Goal: Check status: Check status

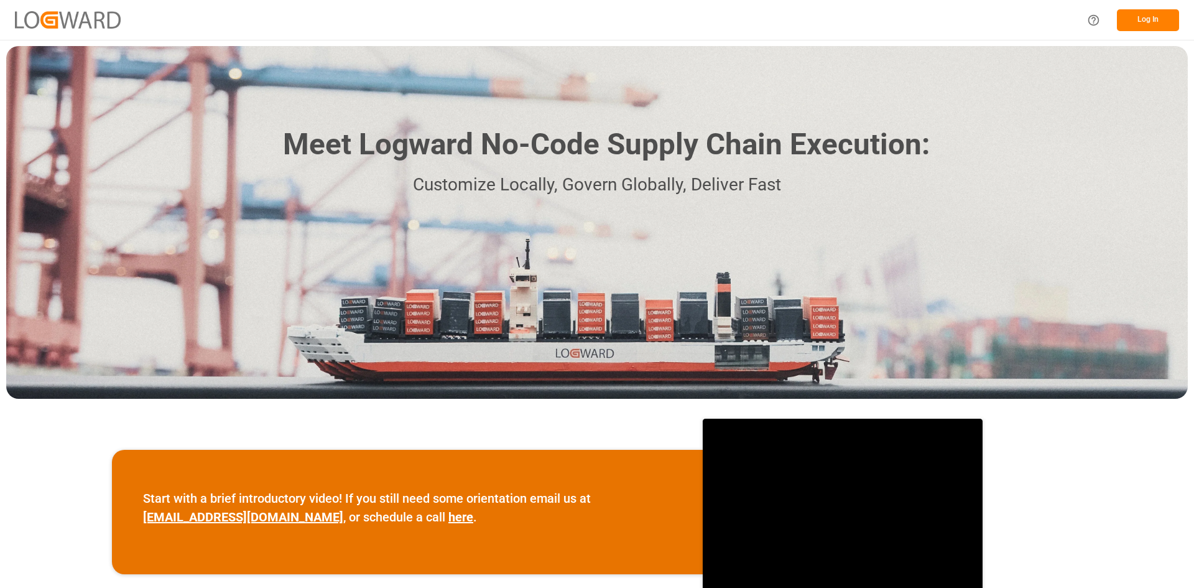
click at [1135, 16] on button "Log In" at bounding box center [1148, 20] width 62 height 22
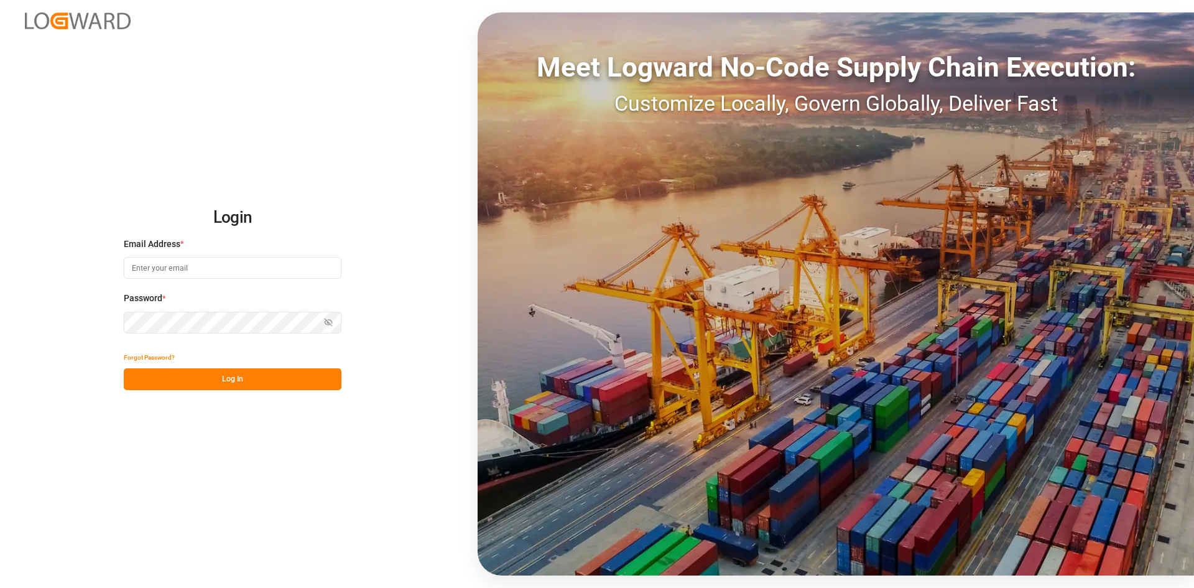
click at [195, 275] on input at bounding box center [233, 268] width 218 height 22
click at [195, 270] on input at bounding box center [233, 268] width 218 height 22
type input "kevin.feuser@shiftx.eu"
click at [219, 373] on button "Log In" at bounding box center [233, 379] width 218 height 22
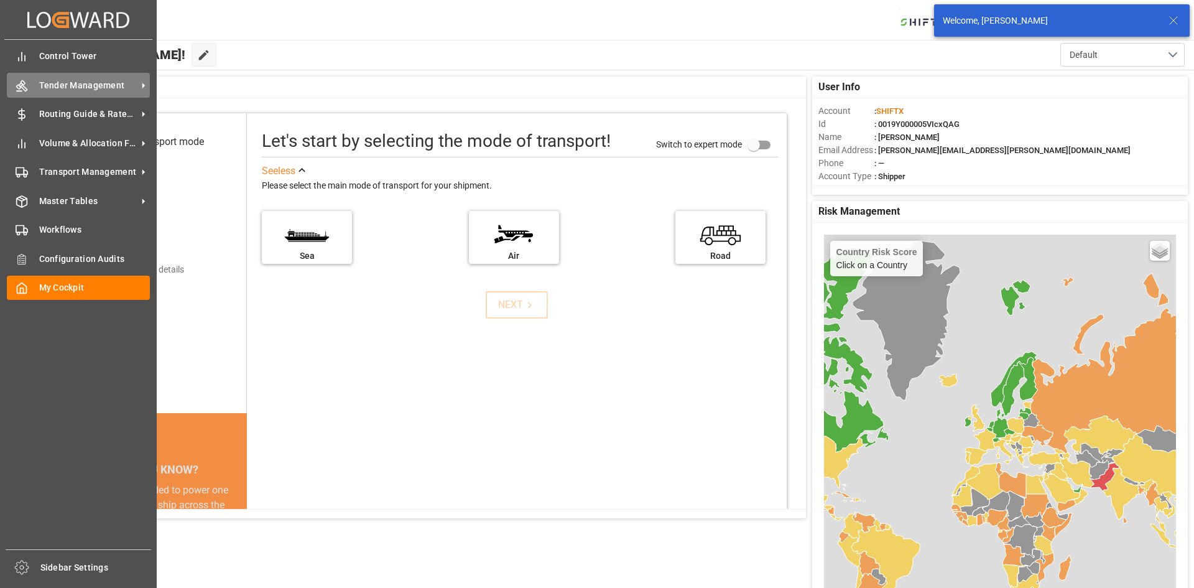
click at [80, 79] on span "Tender Management" at bounding box center [88, 85] width 98 height 13
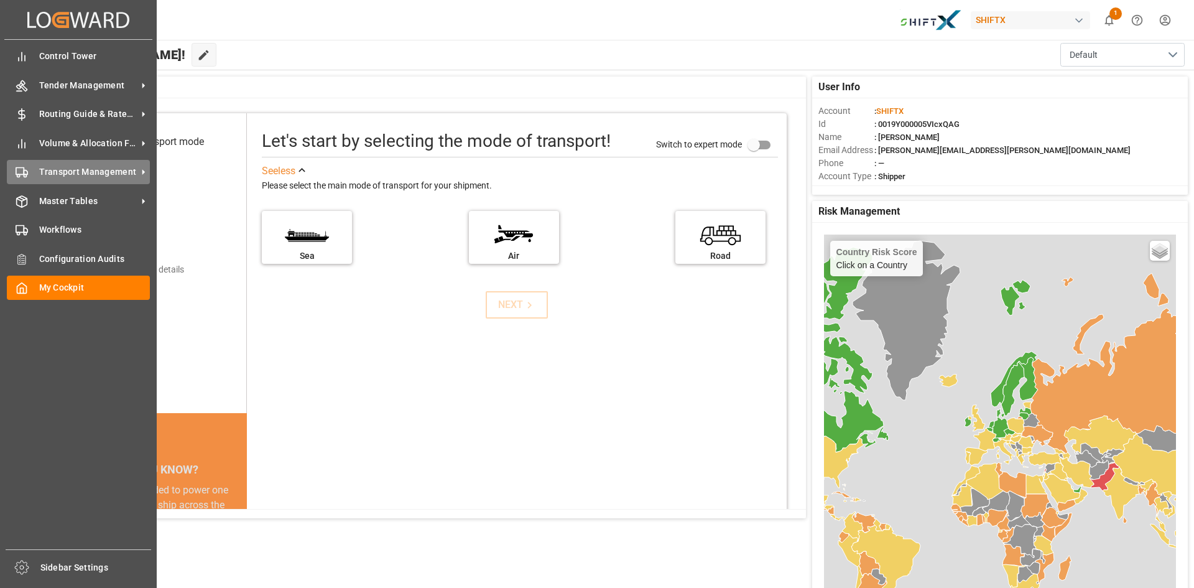
click at [54, 173] on span "Transport Management" at bounding box center [88, 171] width 98 height 13
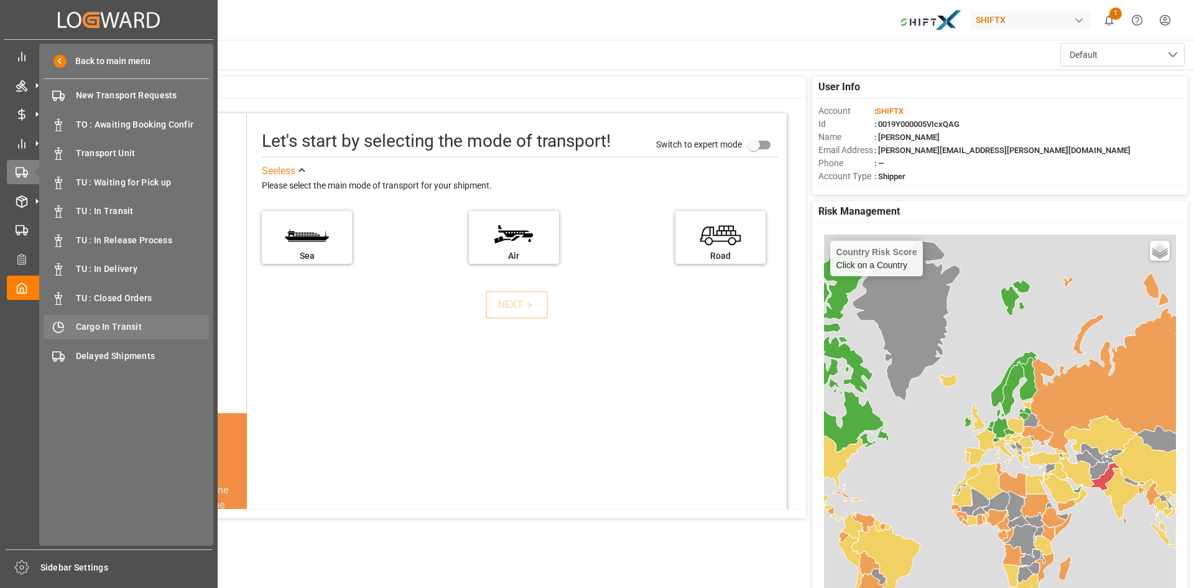
click at [115, 330] on span "Cargo In Transit" at bounding box center [143, 326] width 134 height 13
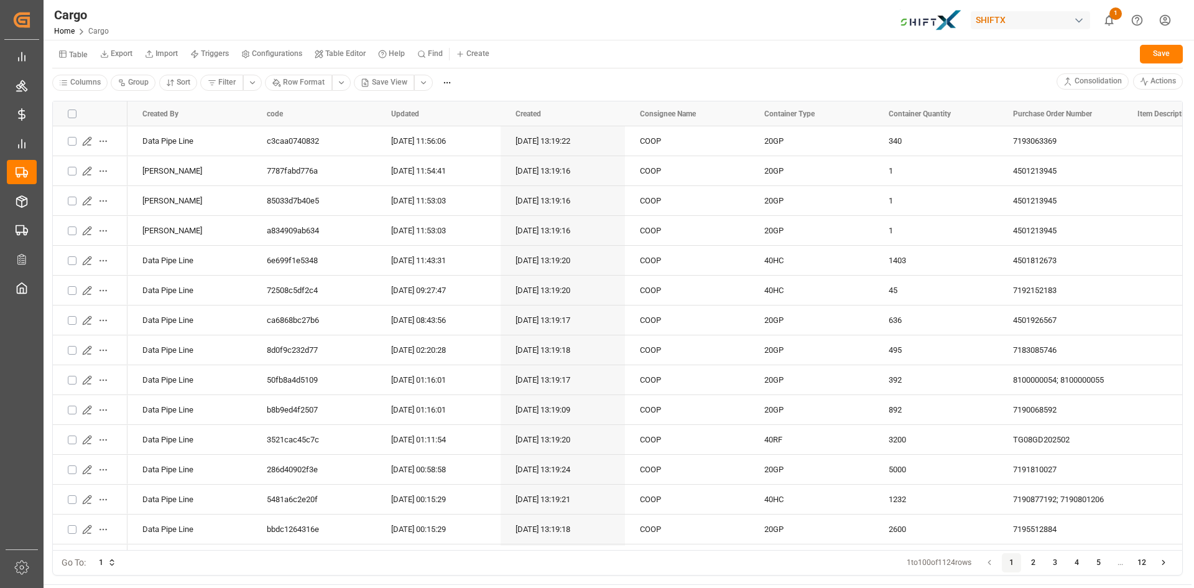
click at [420, 85] on html "Created by potrace 1.15, written by Peter Selinger 2001-2017 Created by potrace…" at bounding box center [597, 294] width 1194 height 588
click at [453, 177] on div "BCO View" at bounding box center [461, 173] width 72 height 17
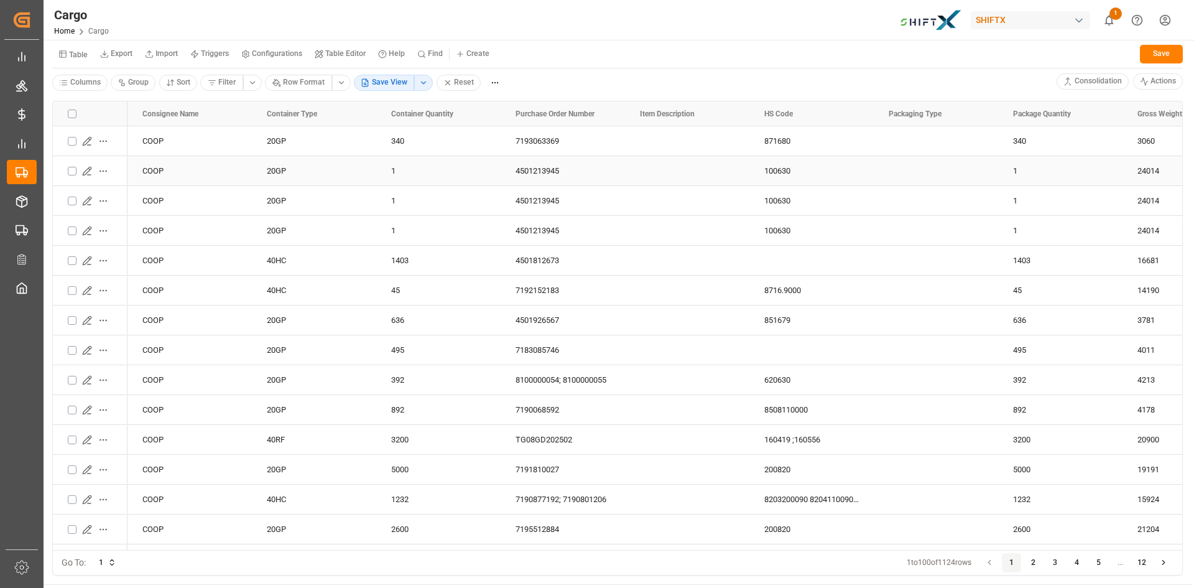
click at [86, 170] on icon "Press SPACE to select this row." at bounding box center [87, 171] width 8 height 8
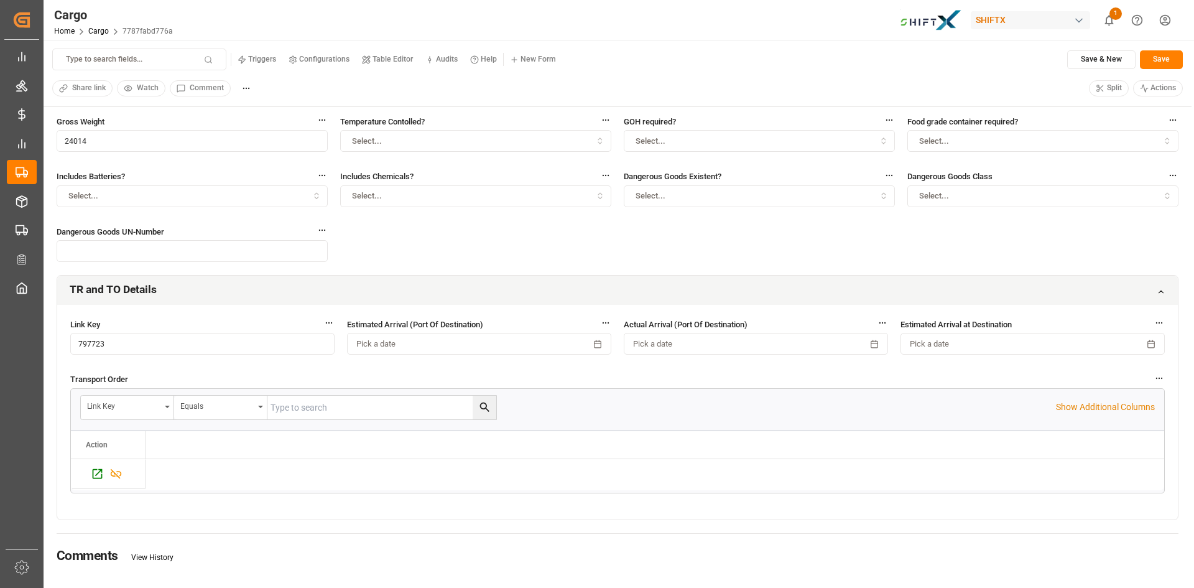
scroll to position [249, 0]
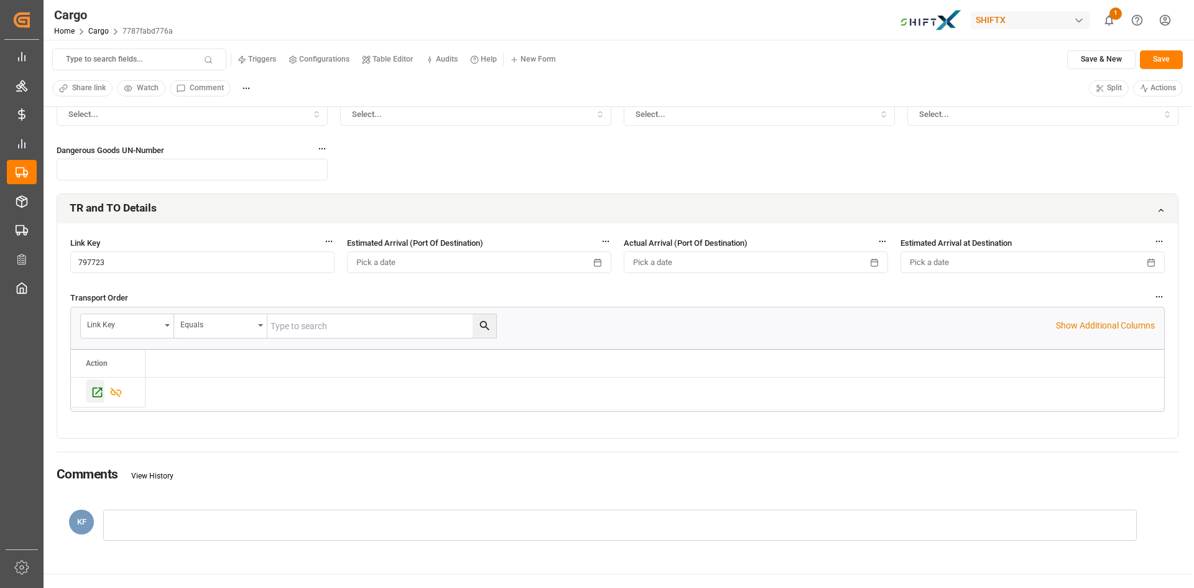
click at [103, 387] on icon "Press SPACE to select this row." at bounding box center [97, 392] width 13 height 13
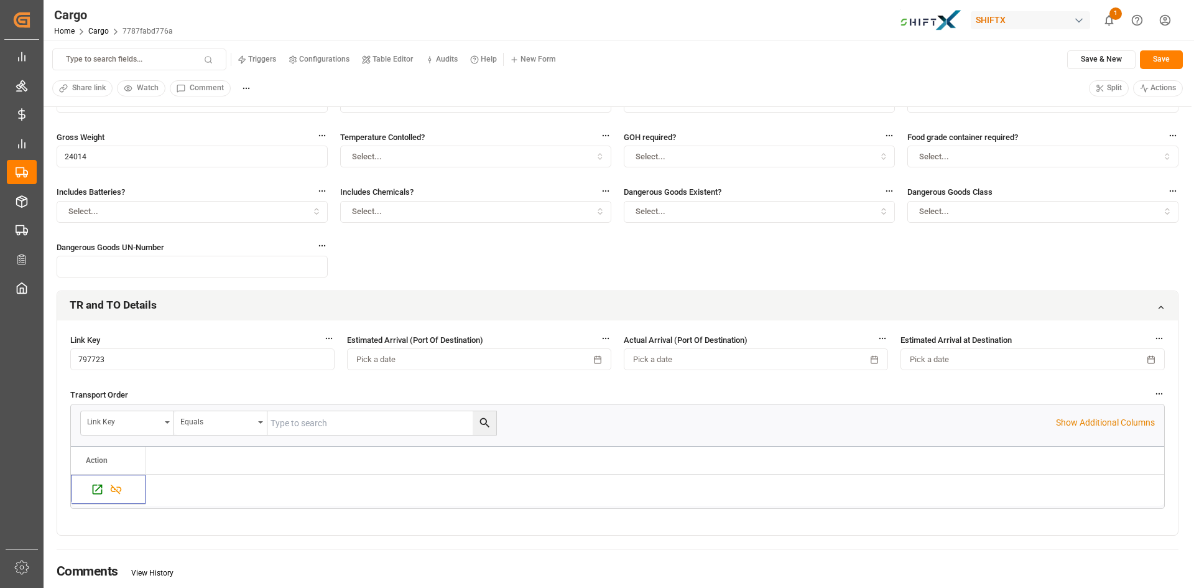
scroll to position [62, 0]
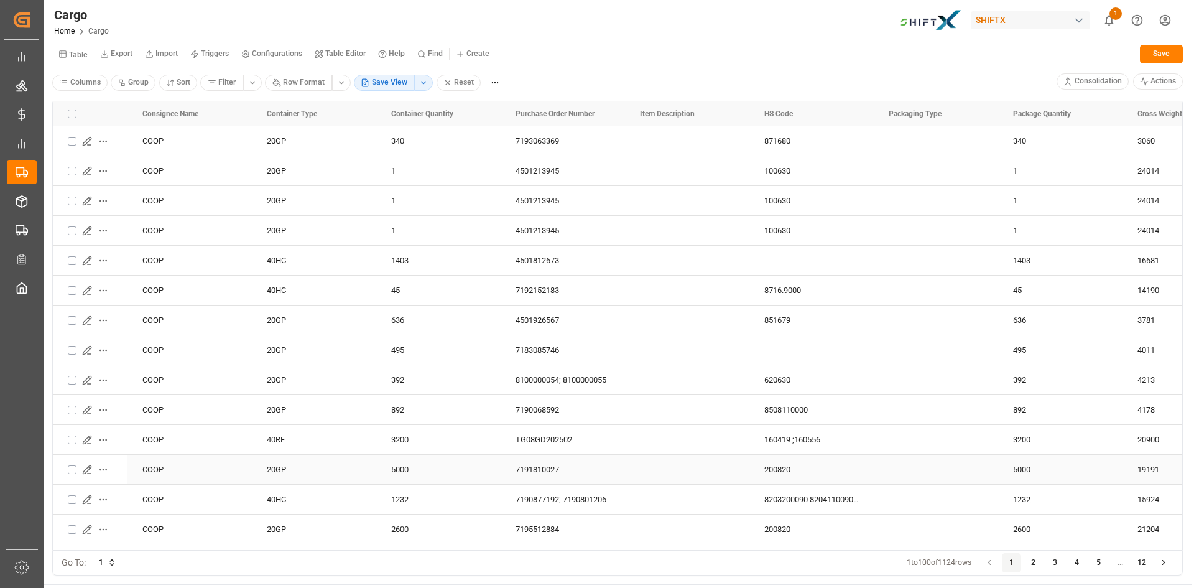
click at [87, 468] on icon "Press SPACE to select this row." at bounding box center [87, 469] width 10 height 10
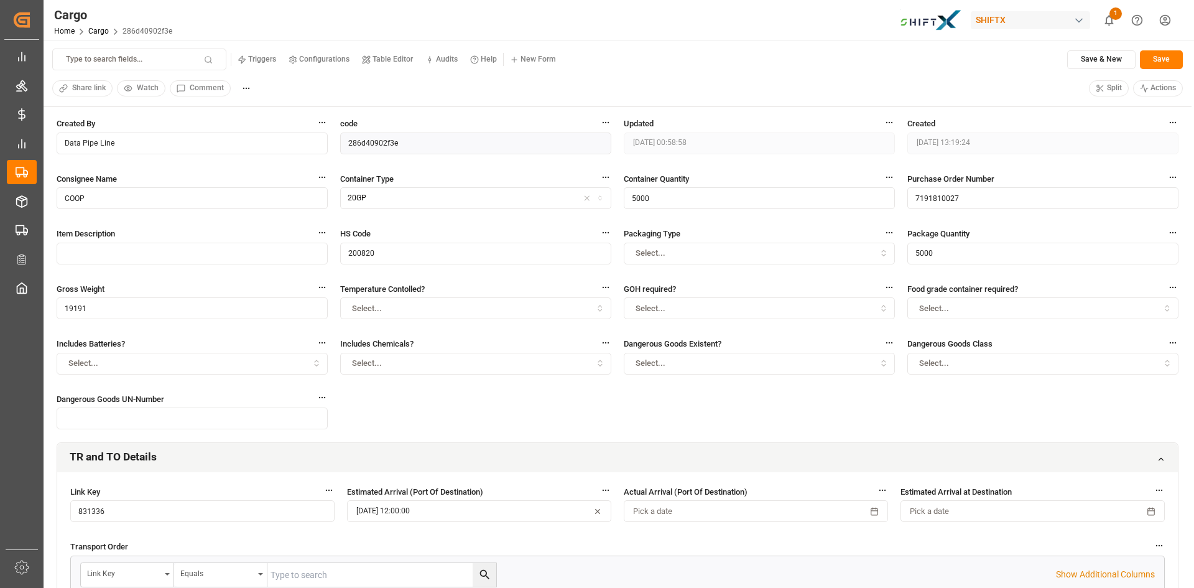
scroll to position [376, 0]
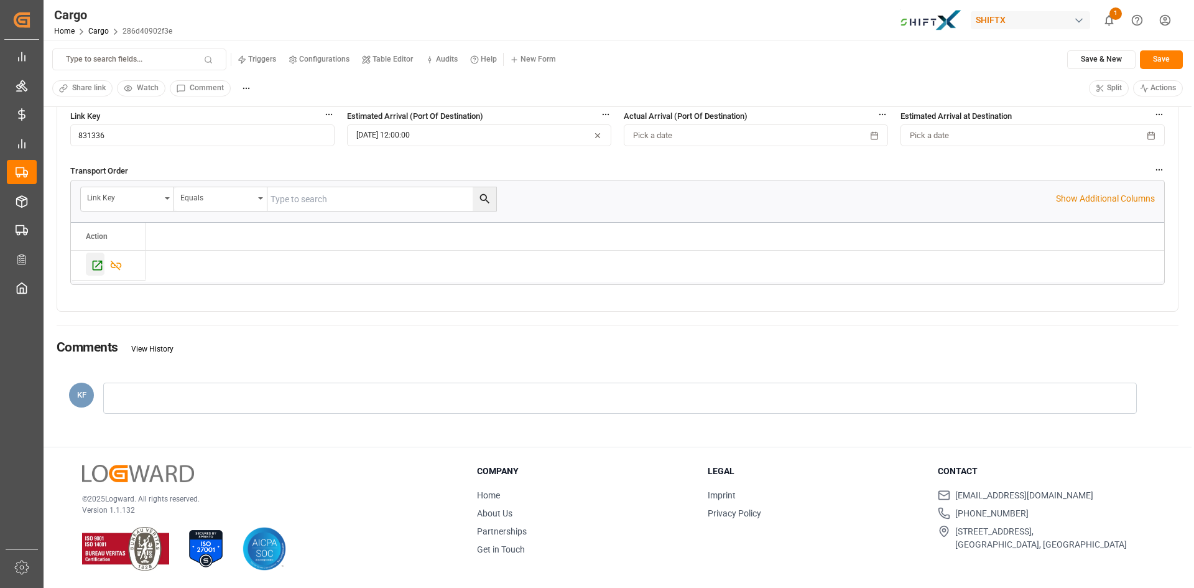
click at [98, 266] on icon "Press SPACE to select this row." at bounding box center [97, 265] width 13 height 13
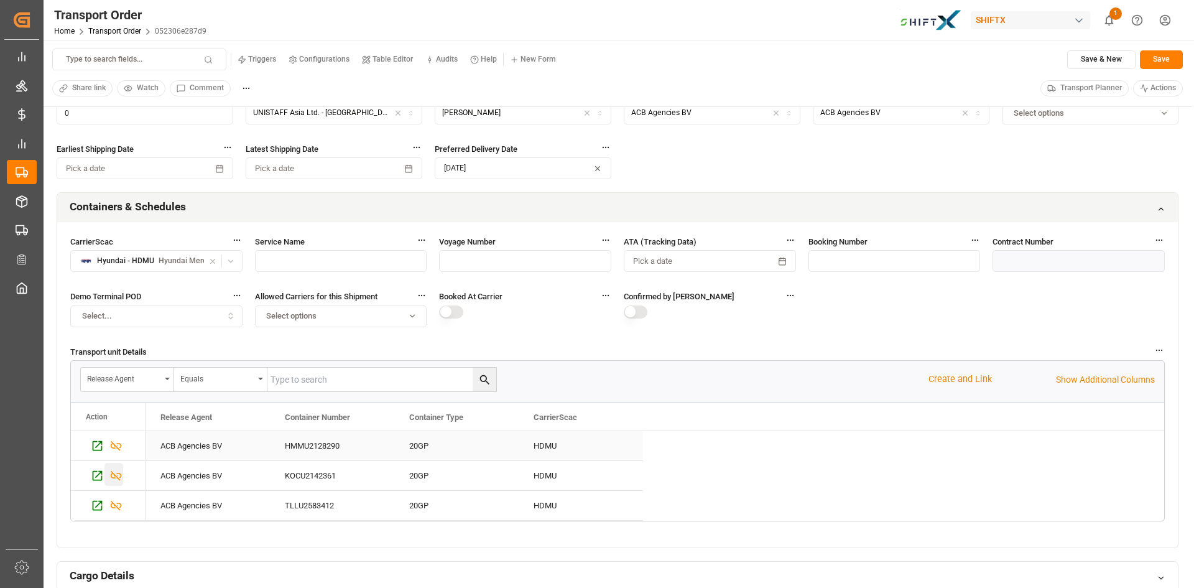
scroll to position [497, 0]
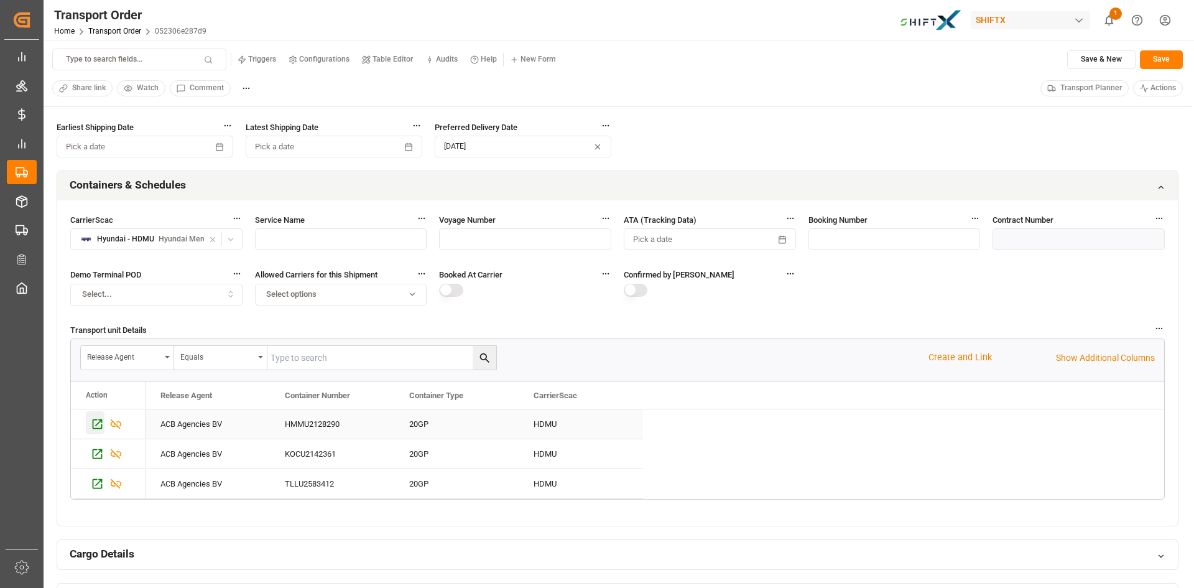
click at [95, 424] on icon "Press SPACE to select this row." at bounding box center [97, 423] width 13 height 13
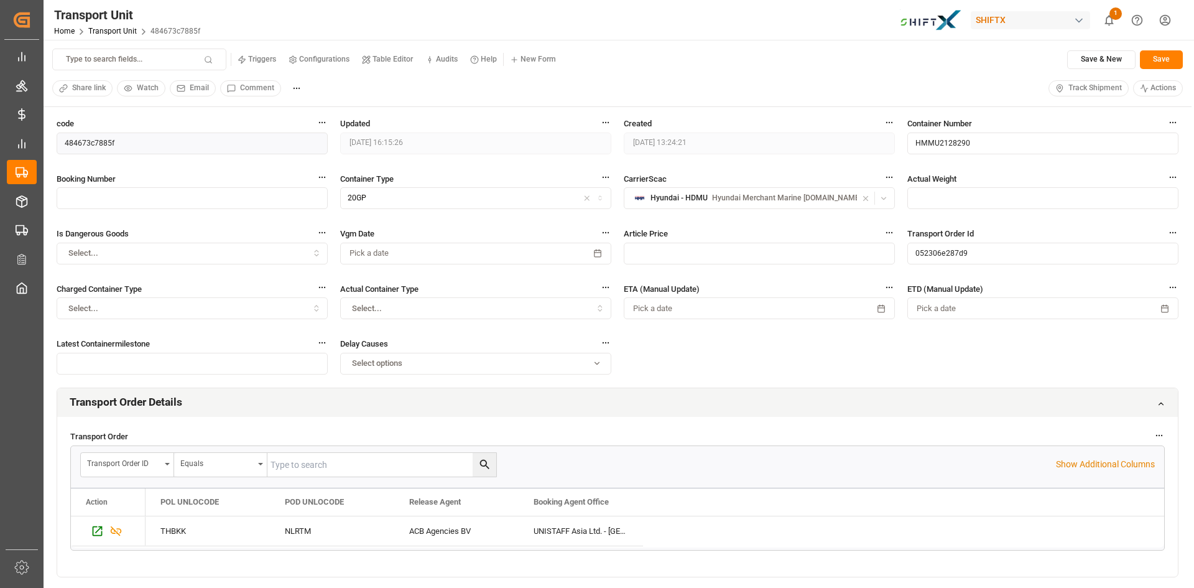
click at [1091, 85] on span "Track Shipment" at bounding box center [1094, 88] width 53 height 11
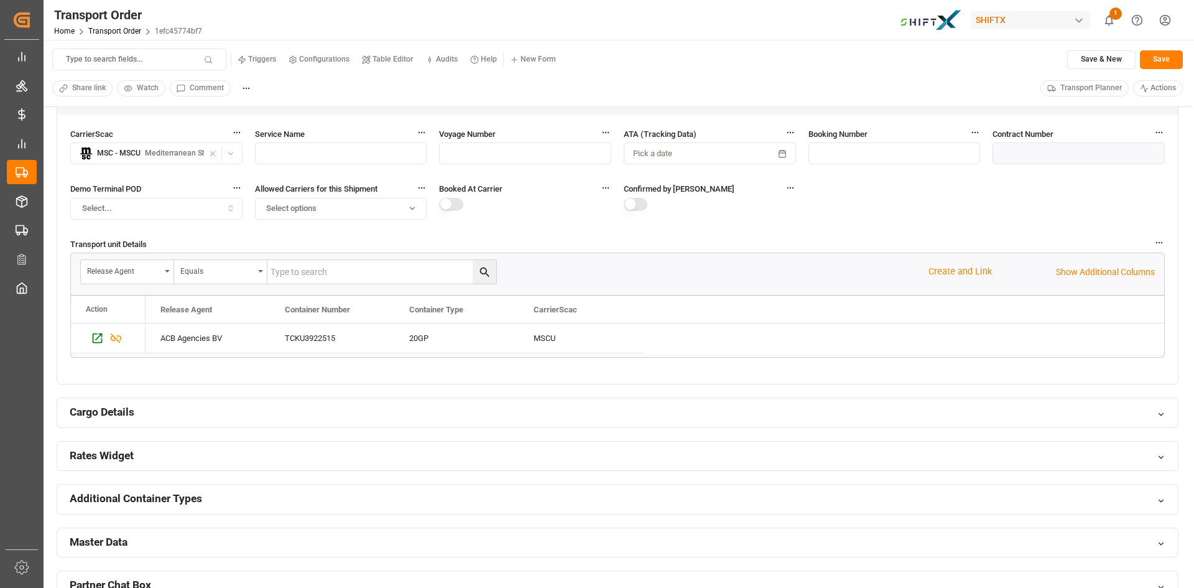
scroll to position [622, 0]
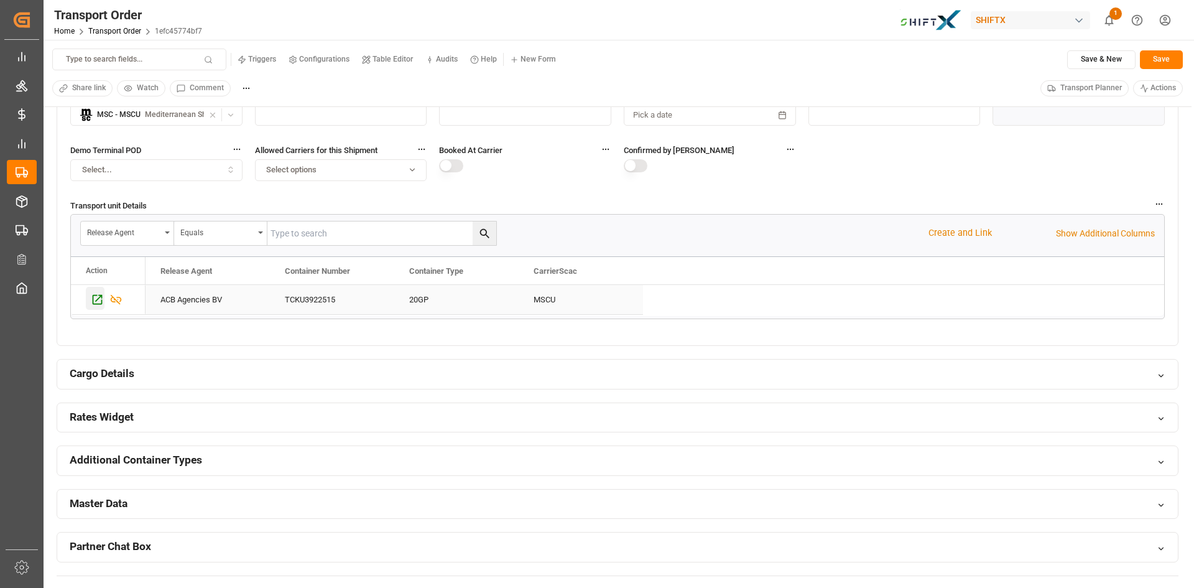
click at [101, 300] on icon "Press SPACE to select this row." at bounding box center [97, 299] width 13 height 13
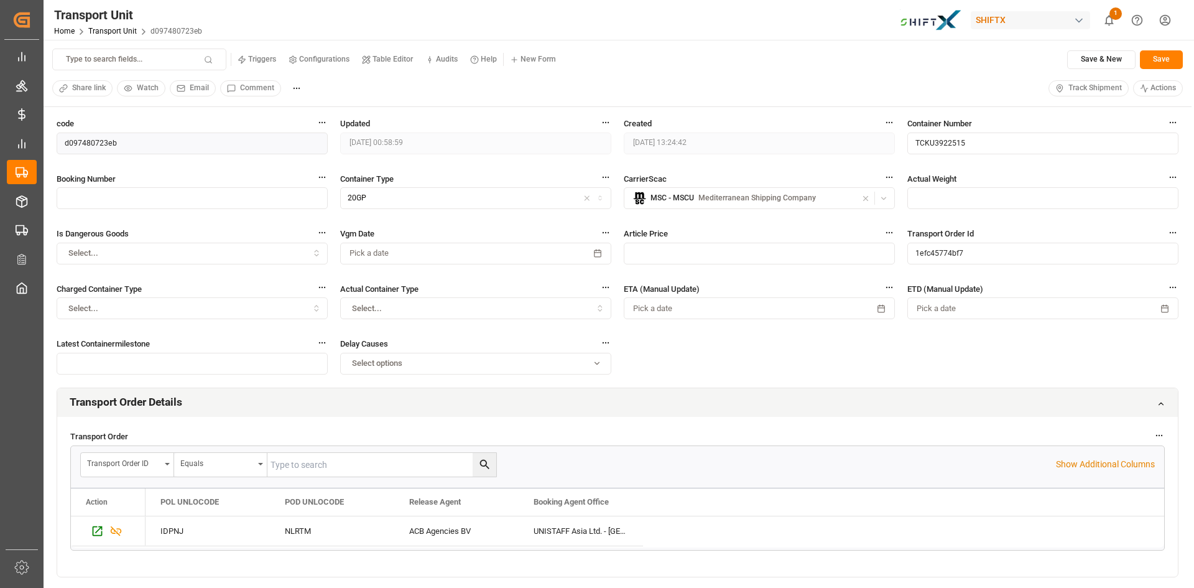
click at [1075, 85] on span "Track Shipment" at bounding box center [1094, 88] width 53 height 11
